Goal: Information Seeking & Learning: Learn about a topic

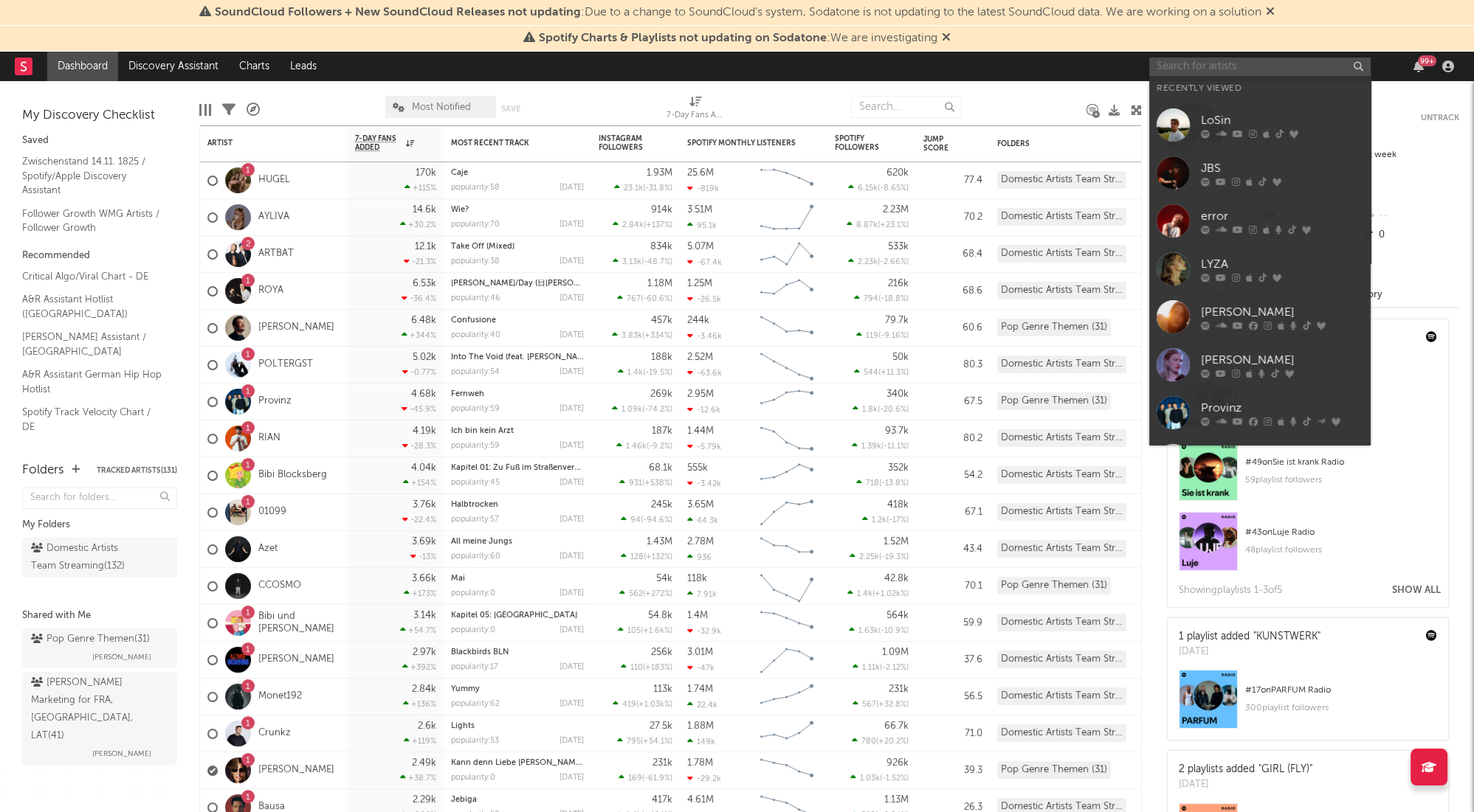
click at [1177, 59] on input "text" at bounding box center [1260, 67] width 221 height 19
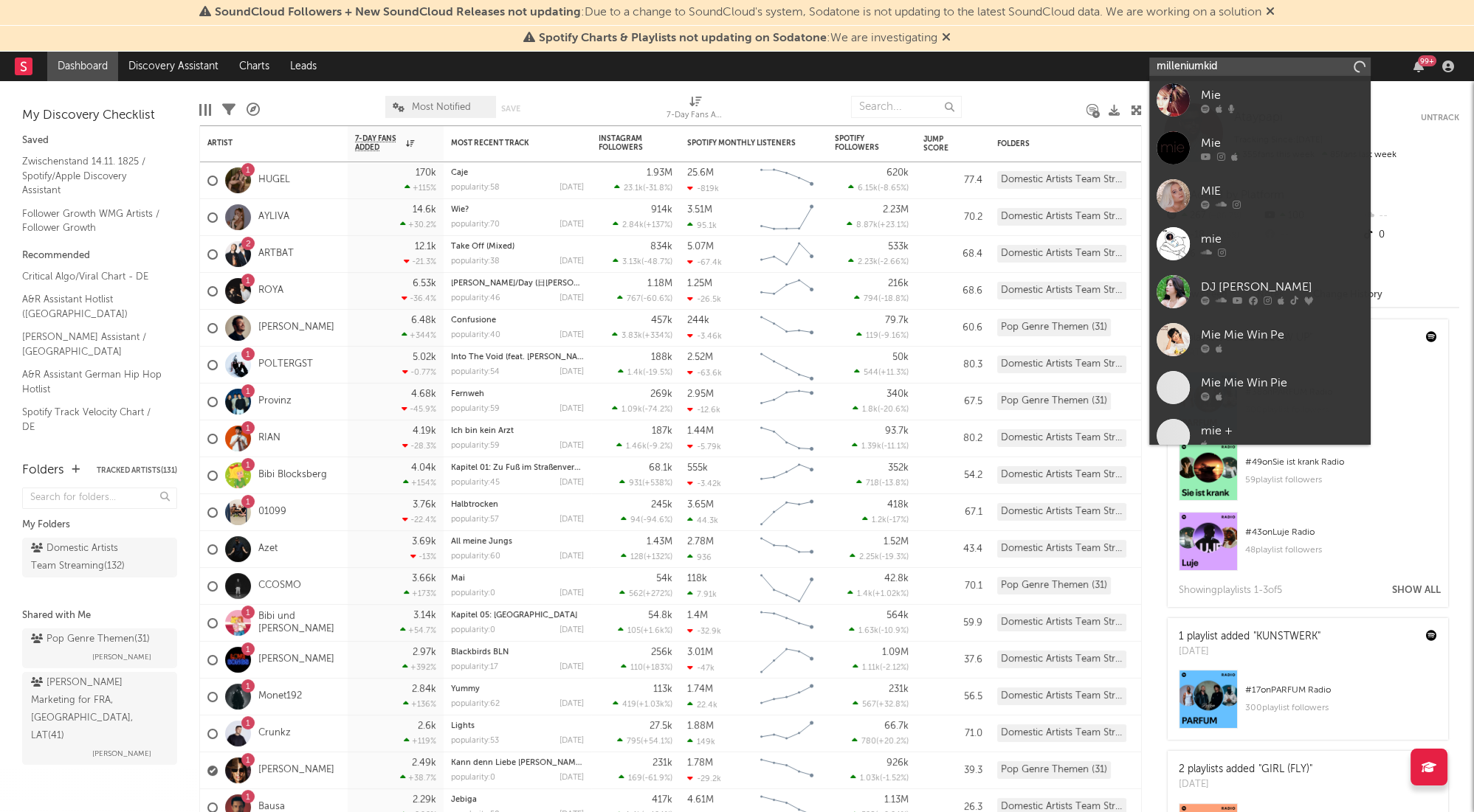
type input "milleniumkid"
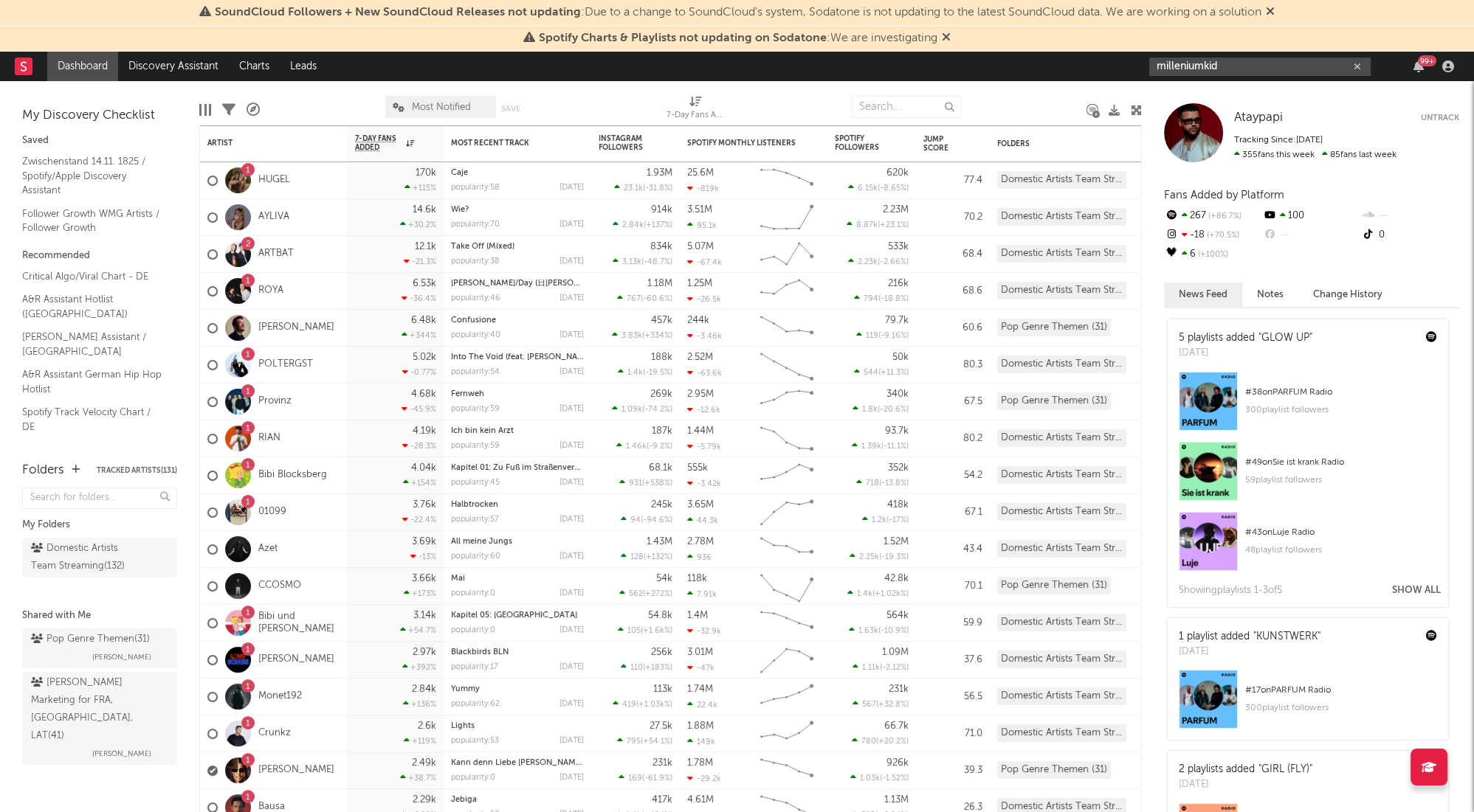
click at [1216, 66] on input "milleniumkid" at bounding box center [1260, 67] width 221 height 19
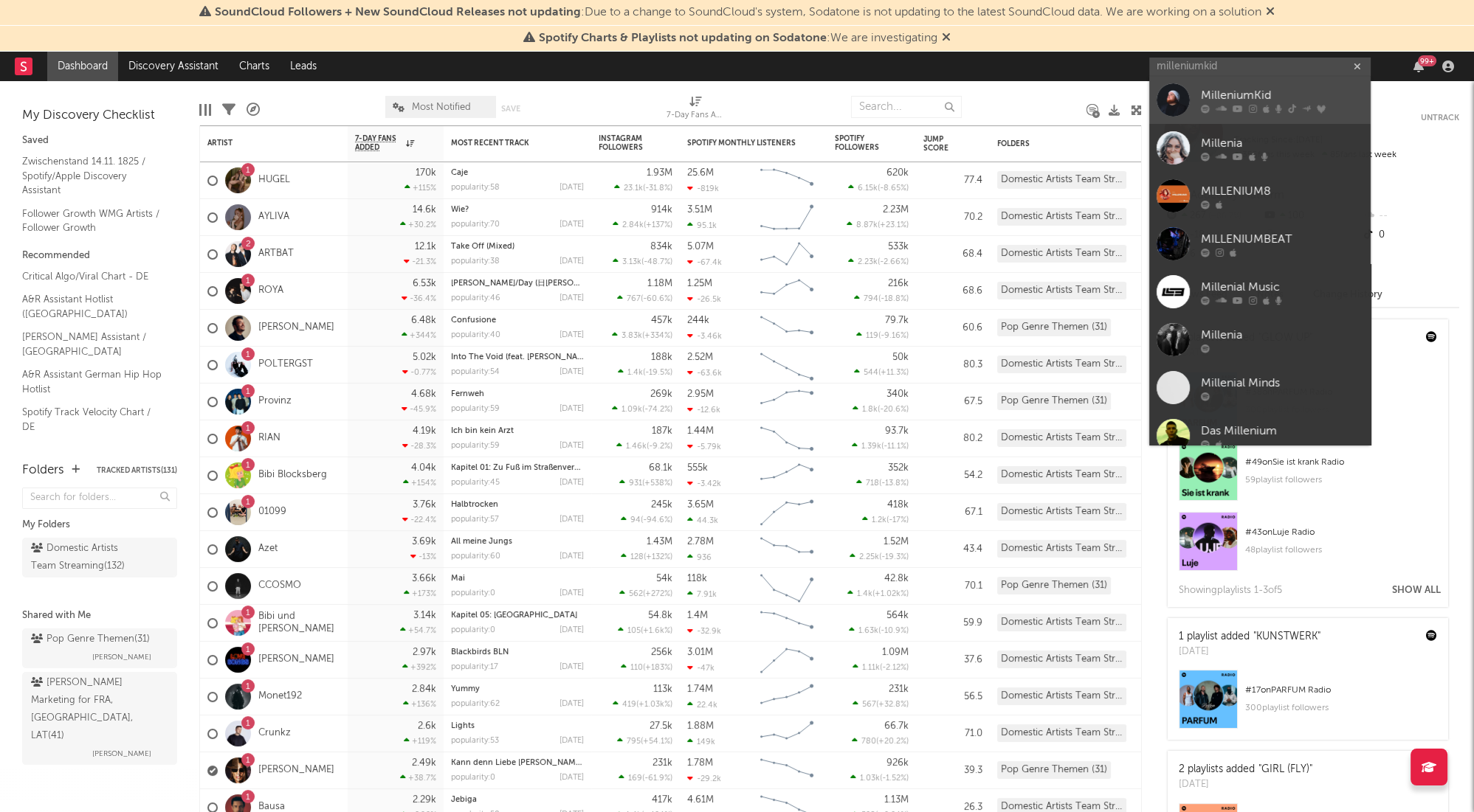
click at [1228, 98] on div "MilleniumKid" at bounding box center [1282, 96] width 162 height 18
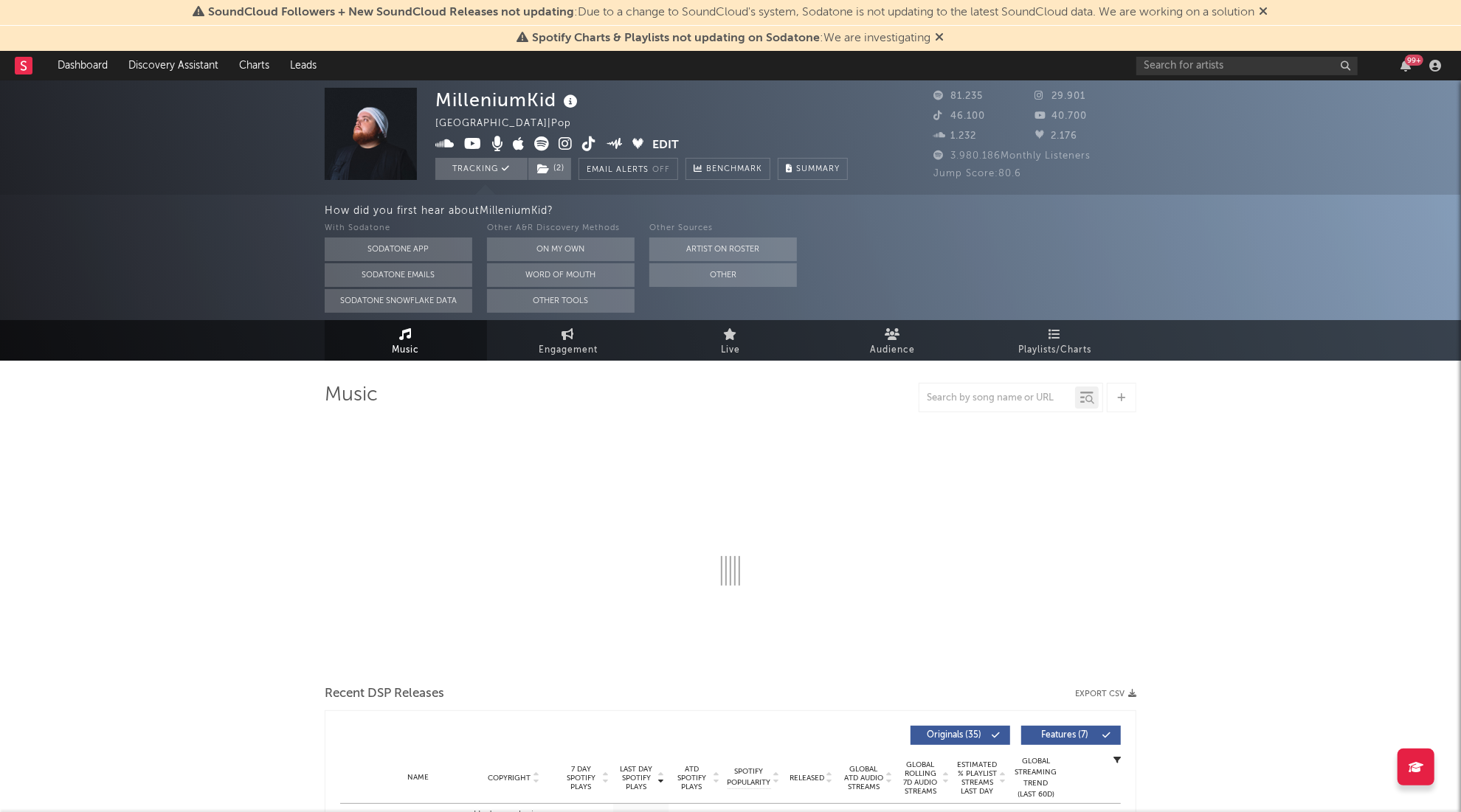
select select "6m"
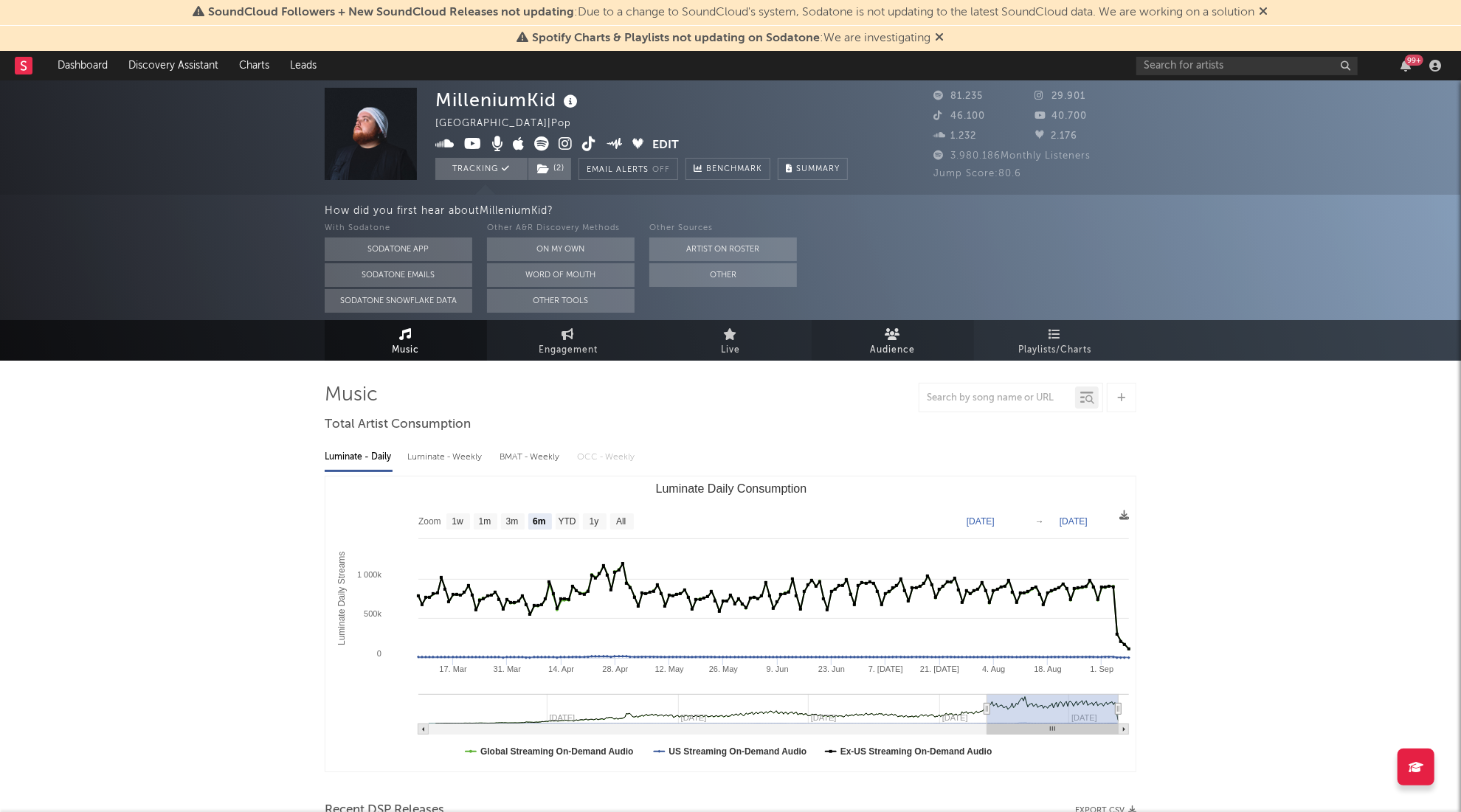
click at [890, 343] on span "Audience" at bounding box center [893, 351] width 45 height 18
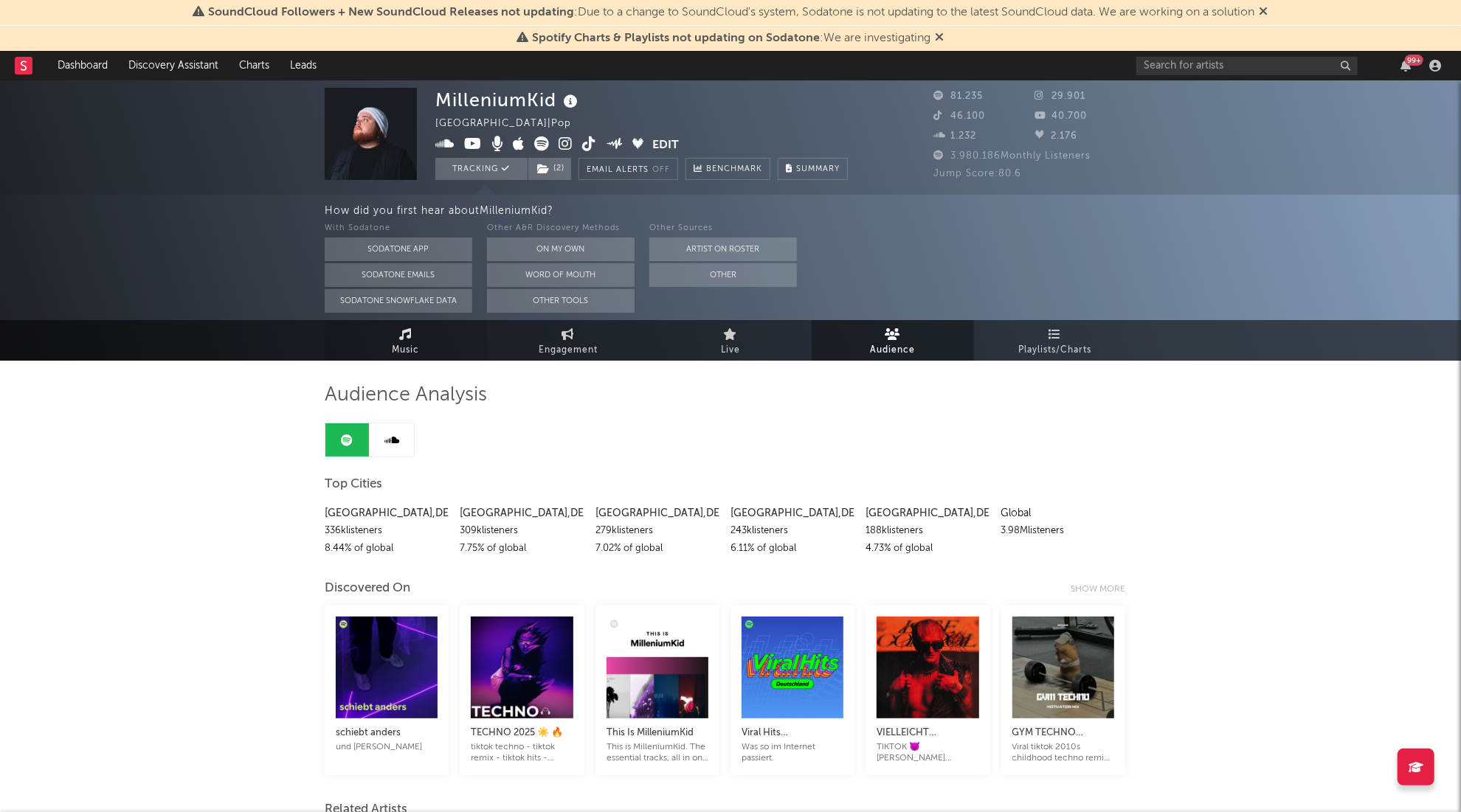
click at [383, 335] on link "Music" at bounding box center [406, 341] width 162 height 41
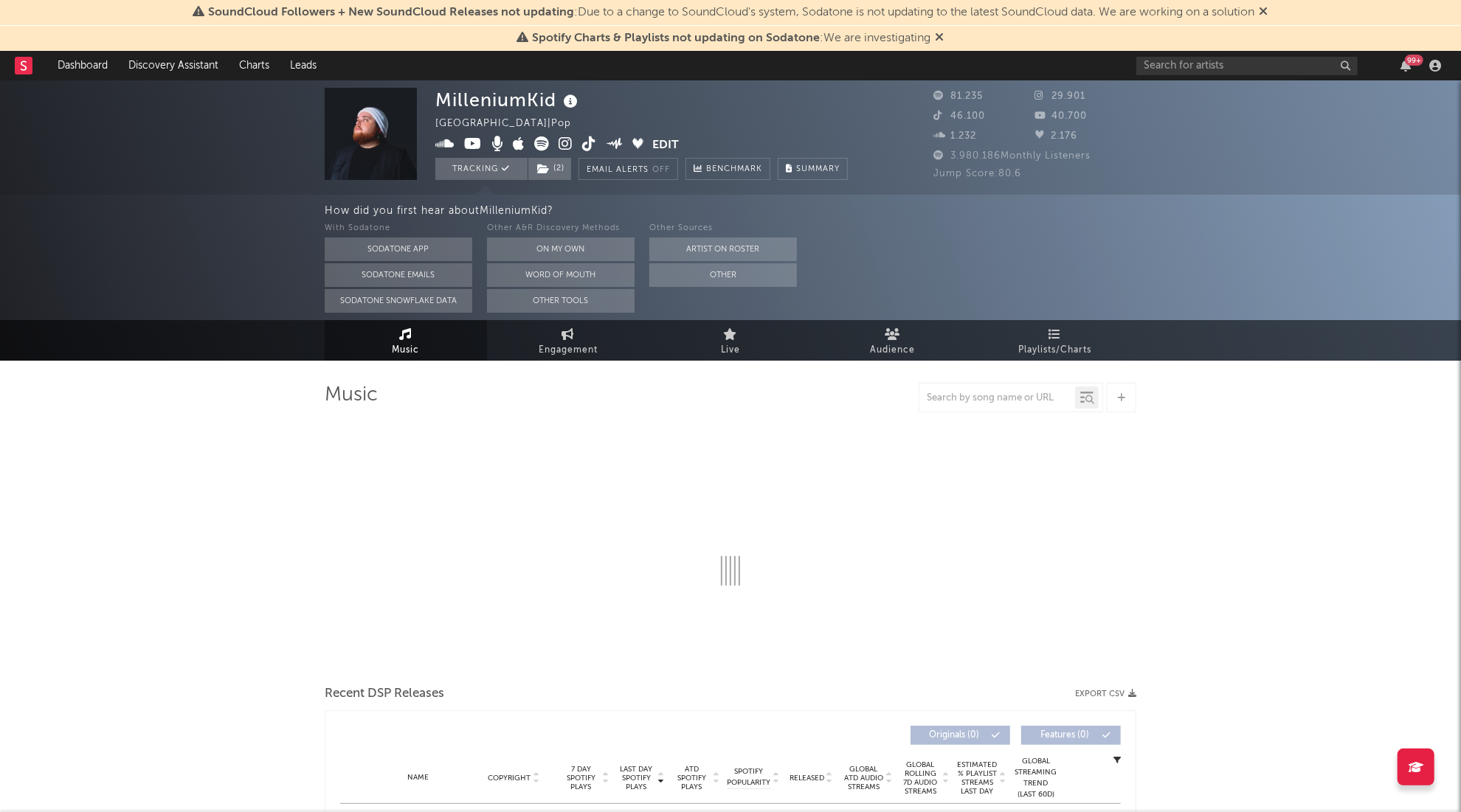
select select "6m"
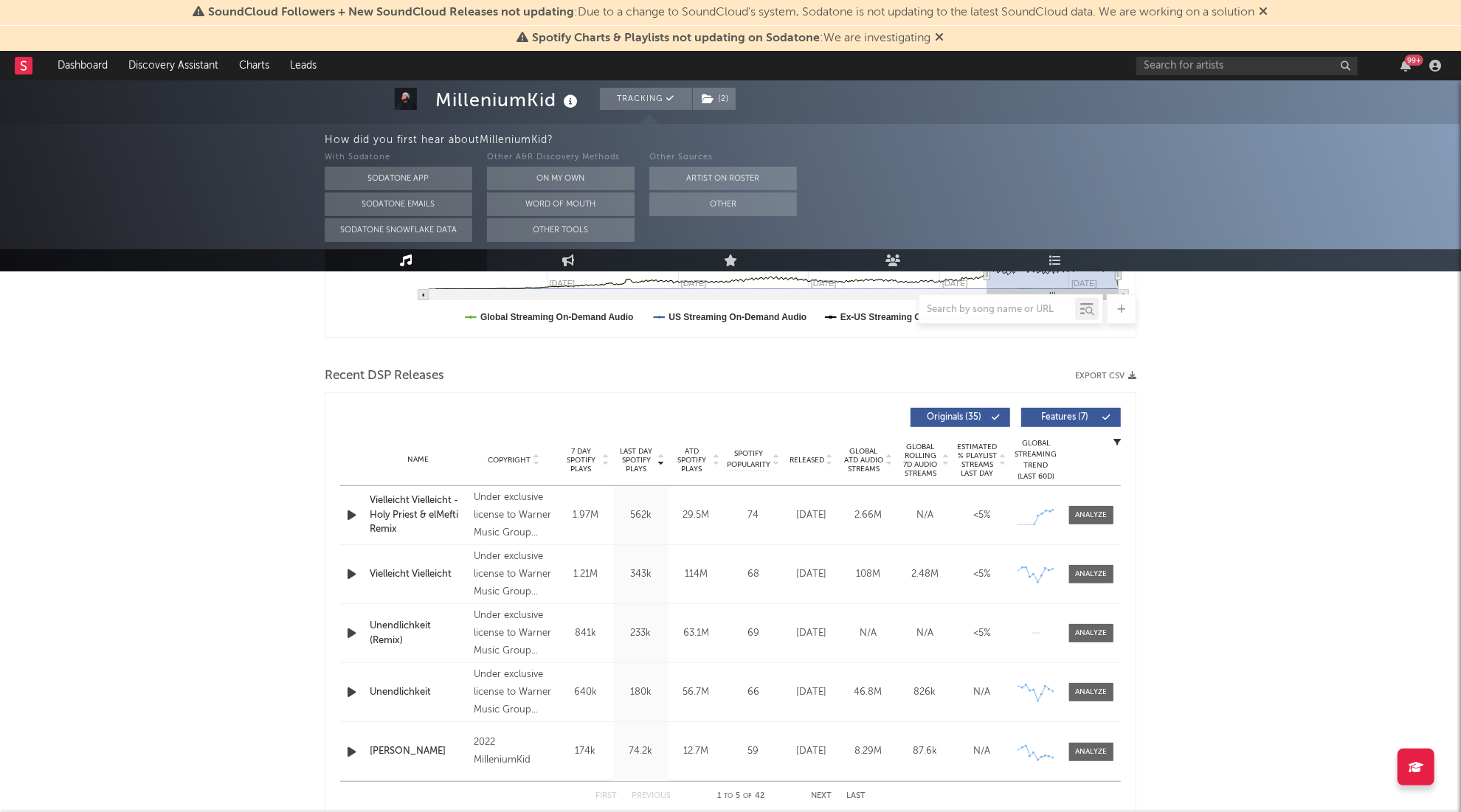
scroll to position [492, 0]
